Goal: Information Seeking & Learning: Understand process/instructions

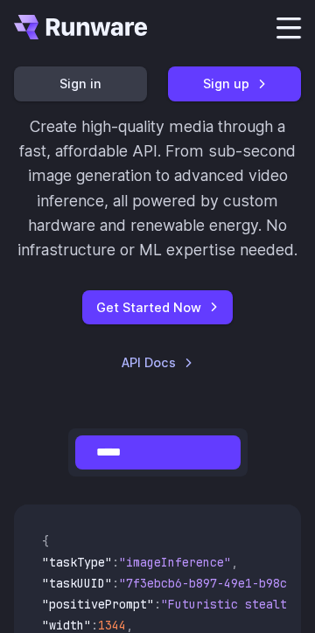
scroll to position [223, 0]
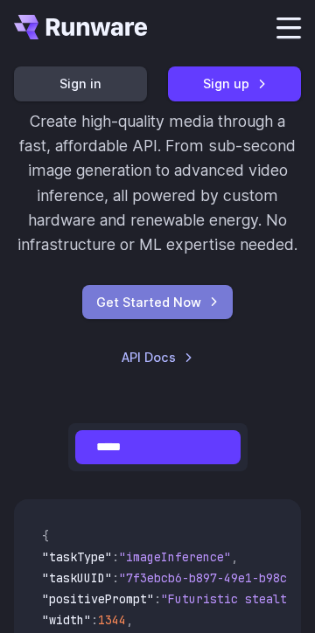
click at [93, 310] on link "Get Started Now" at bounding box center [157, 302] width 150 height 34
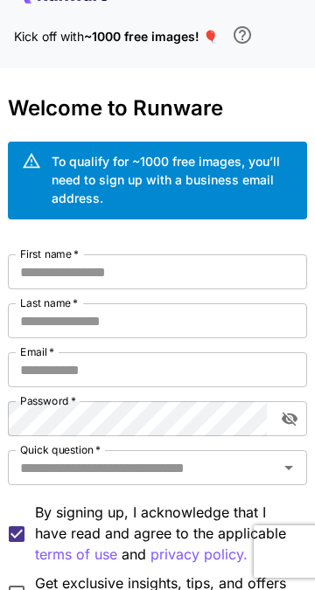
scroll to position [27, 0]
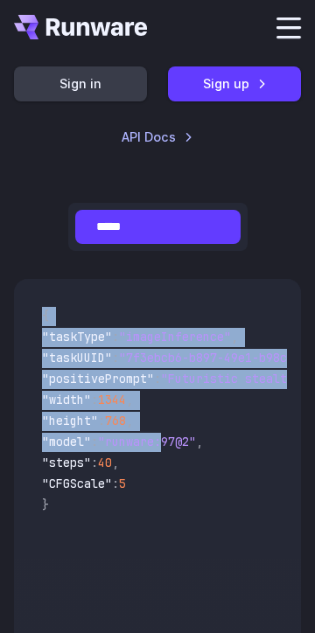
scroll to position [449, 0]
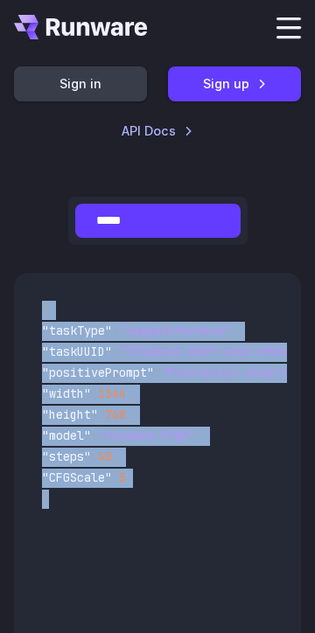
copy code "{ "taskType" : "imageInference" , "taskUUID" : "7f3ebcb6-b897-49e1-b98c-f5789d2…"
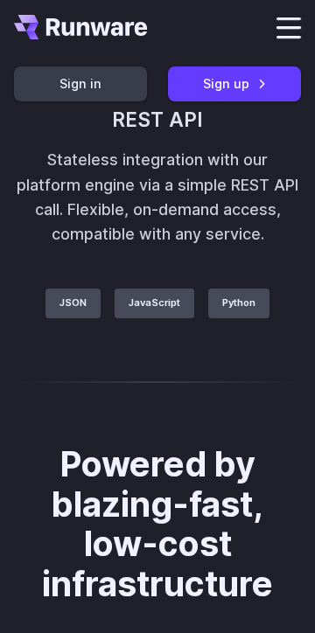
scroll to position [4977, 0]
